Goal: Transaction & Acquisition: Purchase product/service

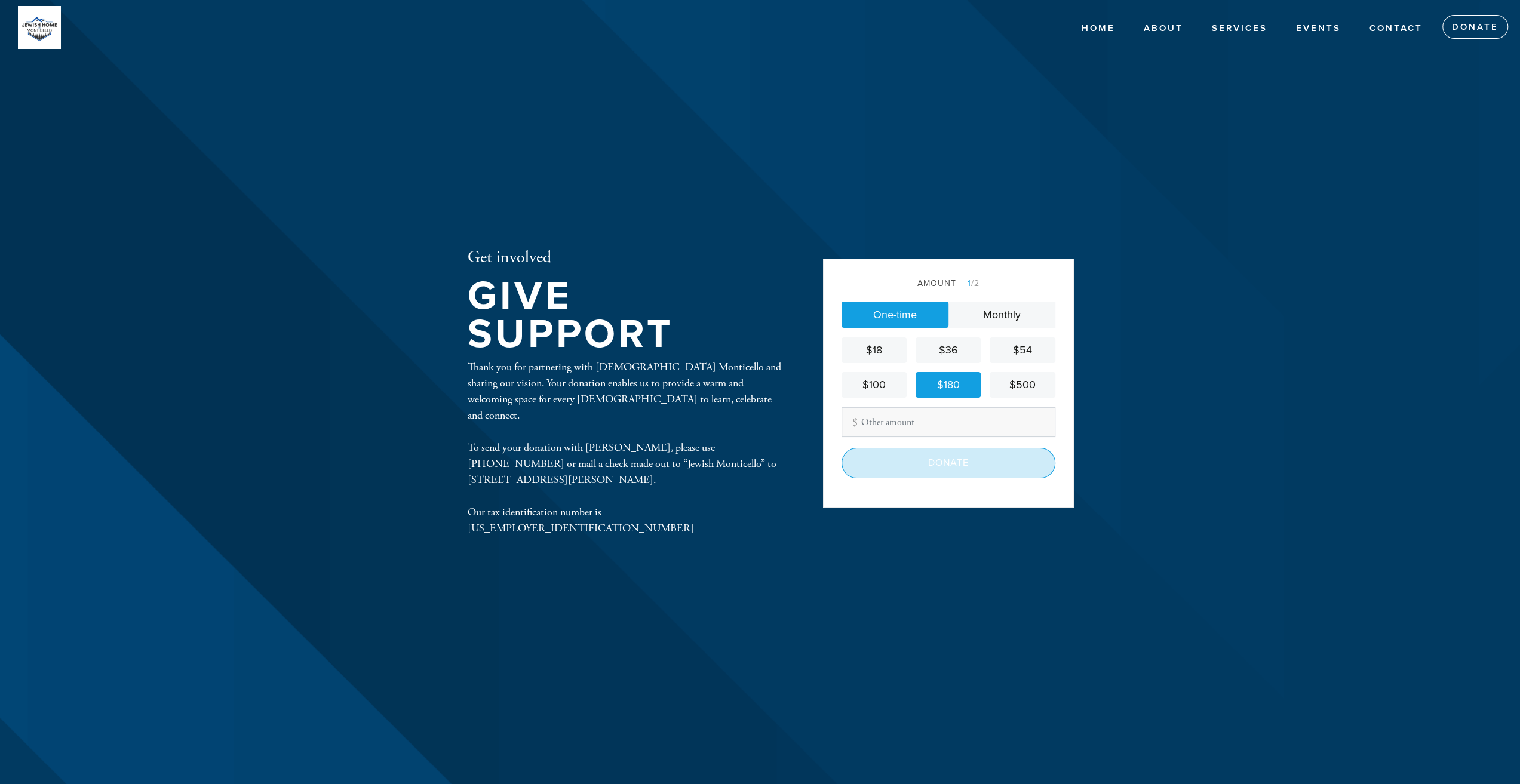
click at [904, 467] on input "Donate" at bounding box center [948, 463] width 214 height 30
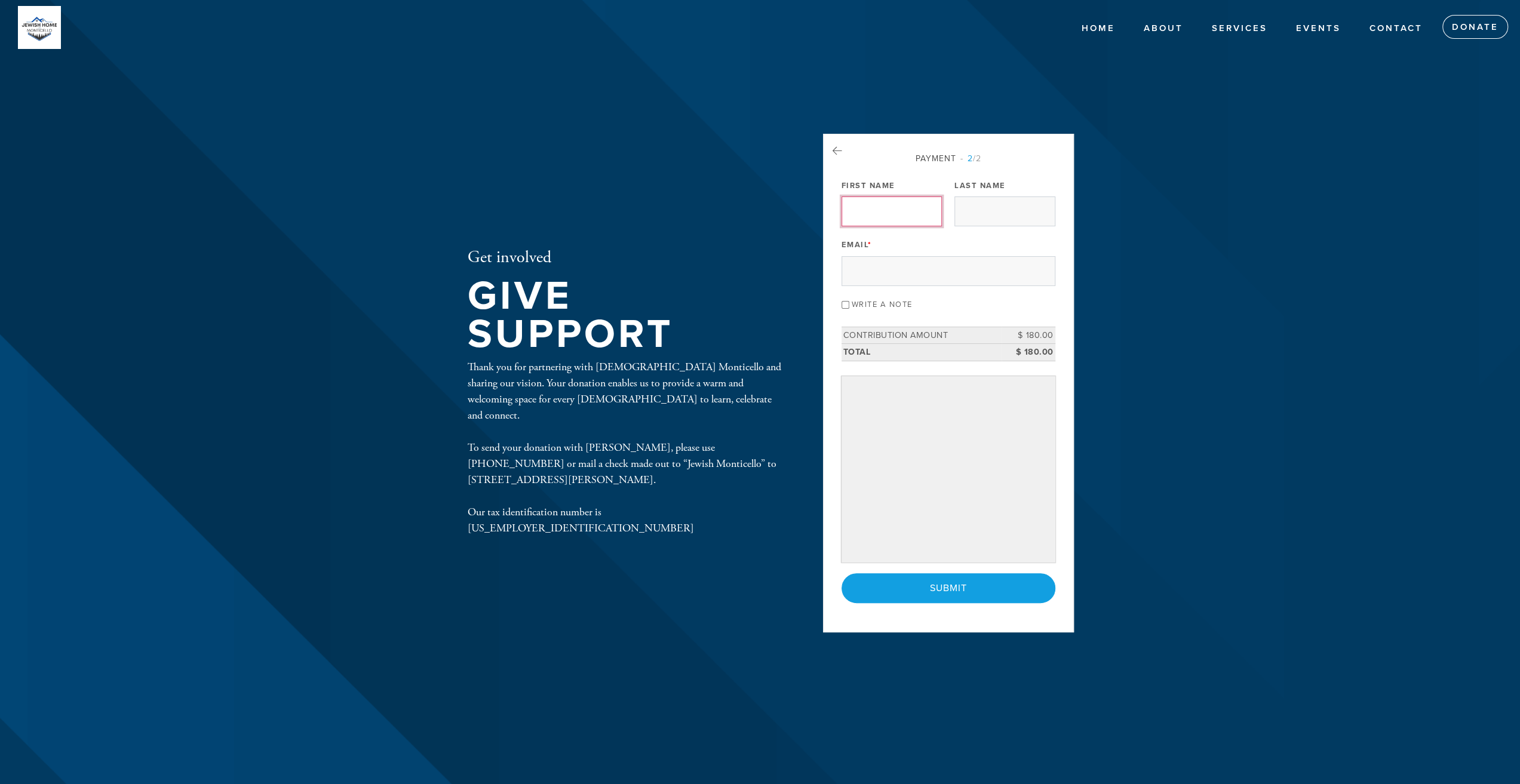
click at [860, 213] on input "First Name" at bounding box center [892, 212] width 100 height 30
type input "Alexander"
type input "Dubrawsky"
type input "tzedakareceipts@yahoo.com"
click at [842, 573] on input "Submit" at bounding box center [948, 588] width 214 height 30
